Goal: Task Accomplishment & Management: Manage account settings

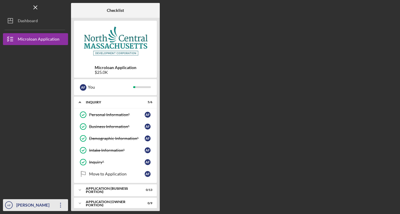
click at [50, 207] on div "[PERSON_NAME]" at bounding box center [34, 205] width 39 height 13
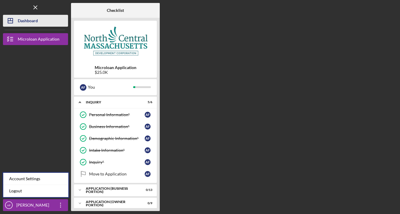
click at [39, 21] on button "Icon/Dashboard Dashboard" at bounding box center [35, 21] width 65 height 12
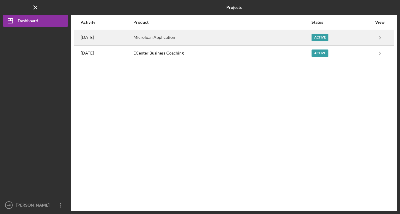
click at [279, 32] on div "Microloan Application" at bounding box center [222, 37] width 177 height 15
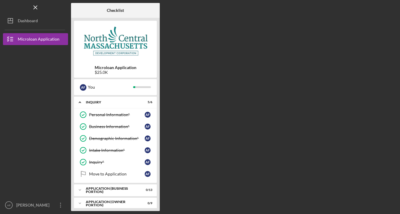
click at [122, 53] on img at bounding box center [115, 42] width 83 height 36
click at [38, 206] on div "[PERSON_NAME]" at bounding box center [34, 205] width 39 height 13
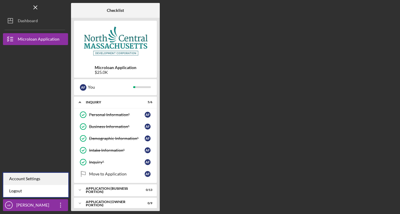
click at [41, 181] on div "Account Settings" at bounding box center [35, 179] width 65 height 12
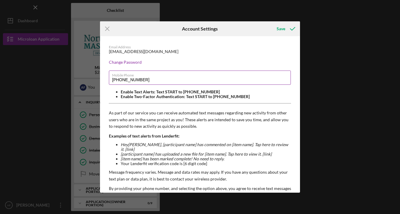
click at [145, 81] on input "[PHONE_NUMBER]" at bounding box center [200, 77] width 182 height 14
drag, startPoint x: 145, startPoint y: 81, endPoint x: 124, endPoint y: 80, distance: 20.7
click at [124, 80] on input "[PHONE_NUMBER]" at bounding box center [200, 77] width 182 height 14
type input "[PHONE_NUMBER]"
click at [181, 67] on div "Email Address [EMAIL_ADDRESS][DOMAIN_NAME] Change Password Mobile Phone [PHONE_…" at bounding box center [200, 142] width 200 height 213
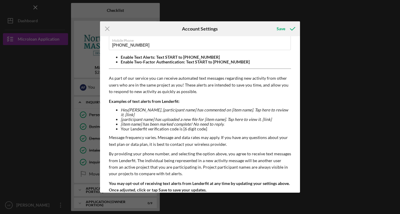
scroll to position [52, 0]
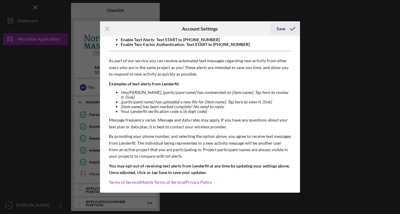
click at [283, 28] on div "Save" at bounding box center [281, 29] width 9 height 12
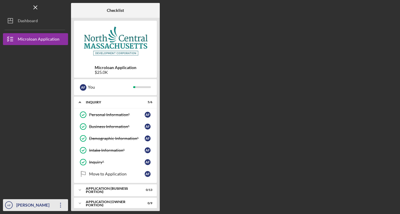
click at [61, 205] on icon "Icon/Overflow" at bounding box center [60, 205] width 15 height 15
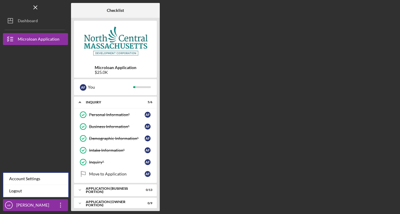
click at [50, 141] on div at bounding box center [35, 160] width 65 height 77
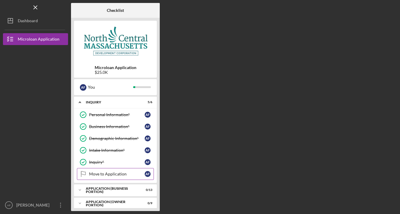
click at [110, 175] on div "Move to Application" at bounding box center [117, 174] width 56 height 5
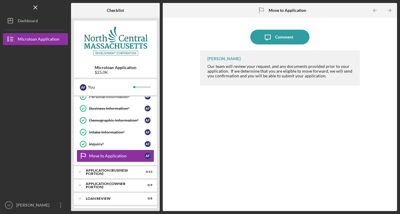
scroll to position [58, 0]
